Goal: Task Accomplishment & Management: Manage account settings

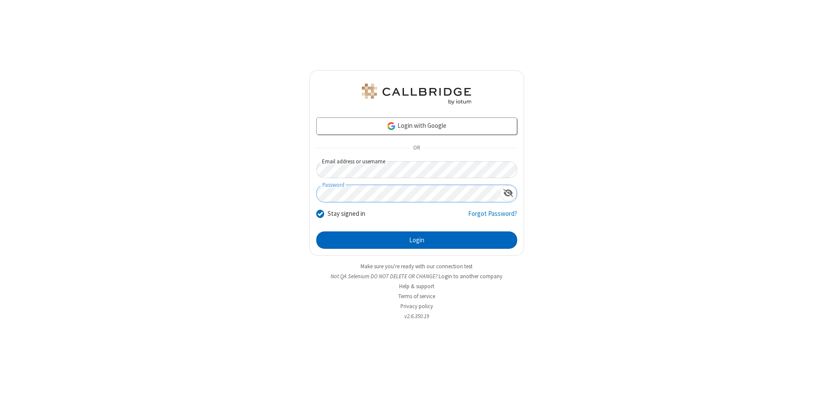
click at [416, 240] on button "Login" at bounding box center [416, 240] width 201 height 17
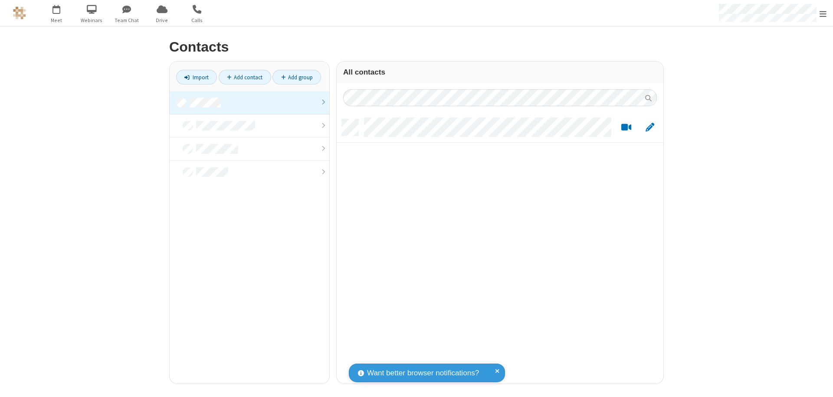
scroll to position [265, 320]
click at [249, 102] on link at bounding box center [250, 102] width 160 height 23
click at [650, 127] on span "Edit" at bounding box center [649, 127] width 9 height 11
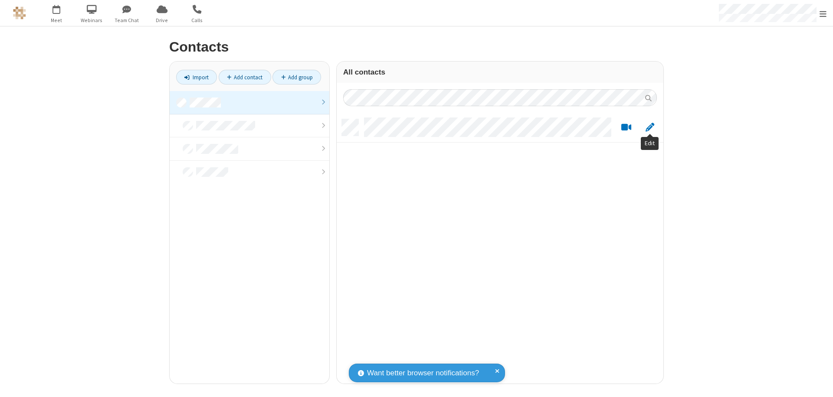
click at [249, 102] on link at bounding box center [250, 102] width 160 height 23
